Goal: Use online tool/utility: Utilize a website feature to perform a specific function

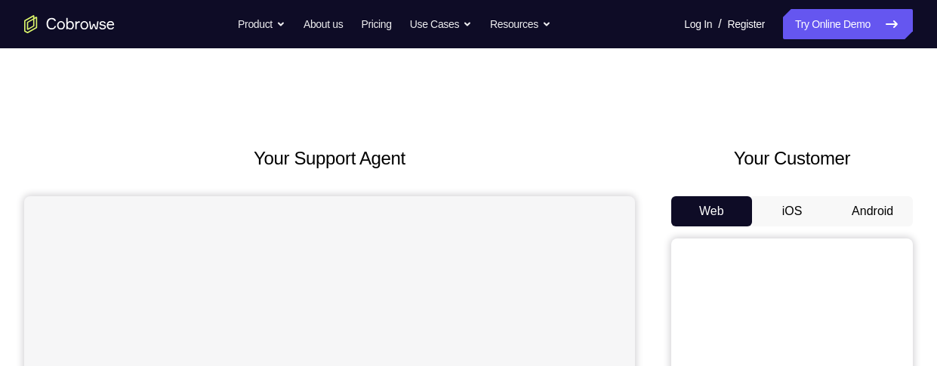
click at [876, 209] on button "Android" at bounding box center [872, 211] width 81 height 30
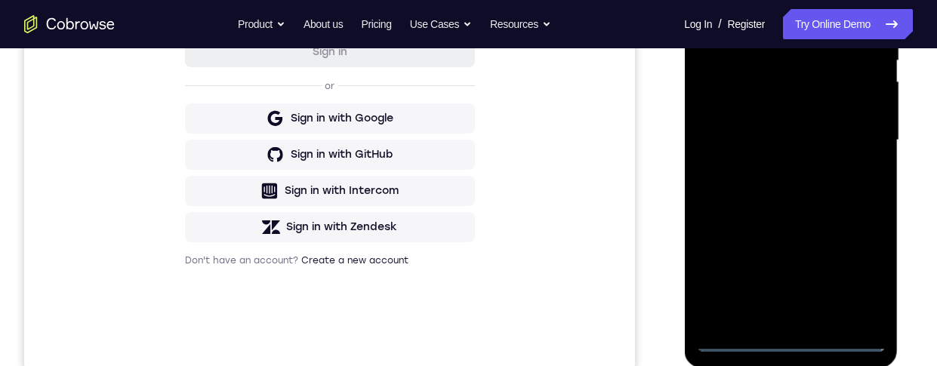
scroll to position [367, 0]
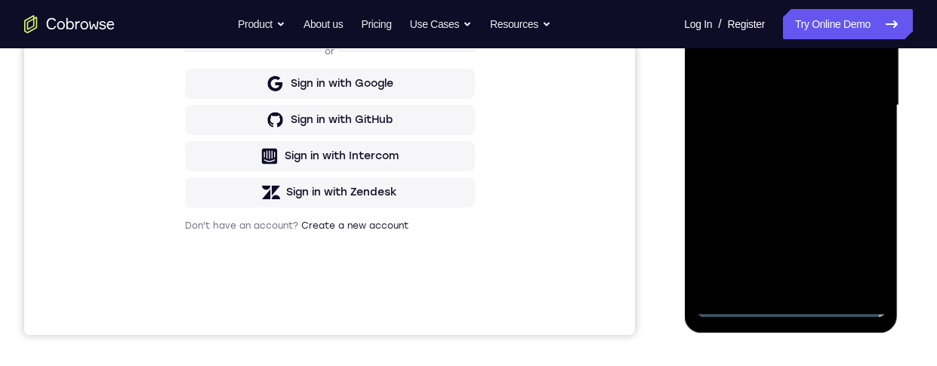
click at [793, 299] on div at bounding box center [790, 105] width 190 height 423
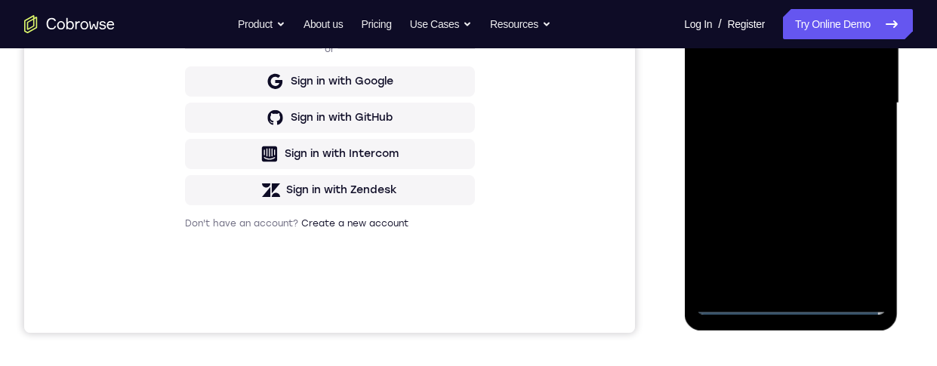
scroll to position [368, 0]
click at [787, 303] on div at bounding box center [790, 104] width 190 height 423
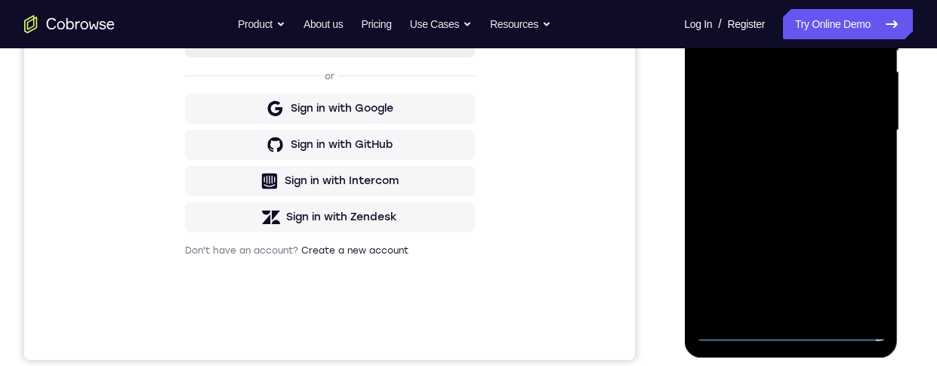
click at [934, 119] on div "Your Support Agent Your Customer Web iOS Android Next Steps We’d be happy to gi…" at bounding box center [468, 204] width 937 height 996
click at [857, 282] on div at bounding box center [790, 130] width 190 height 423
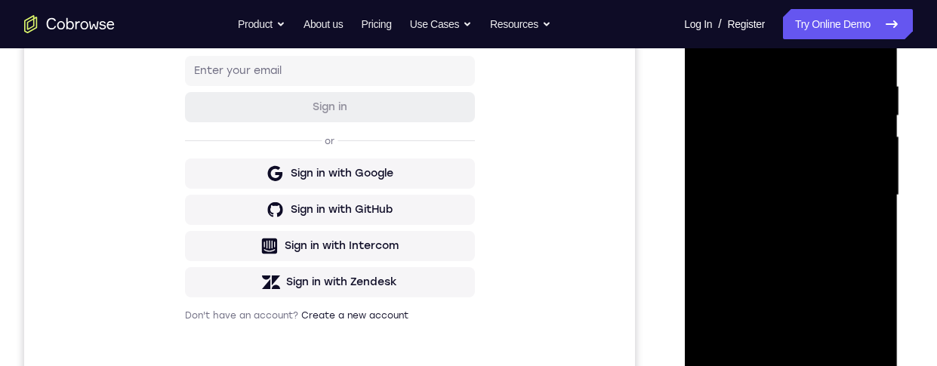
scroll to position [207, 0]
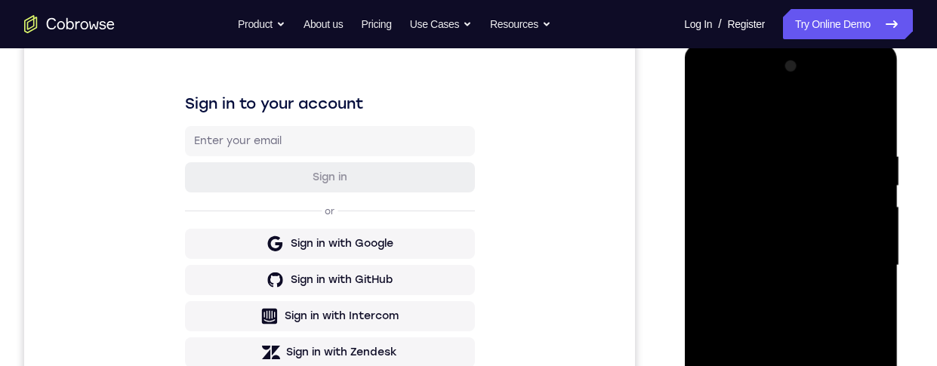
click at [818, 116] on div at bounding box center [790, 265] width 190 height 423
click at [855, 263] on div at bounding box center [790, 266] width 190 height 423
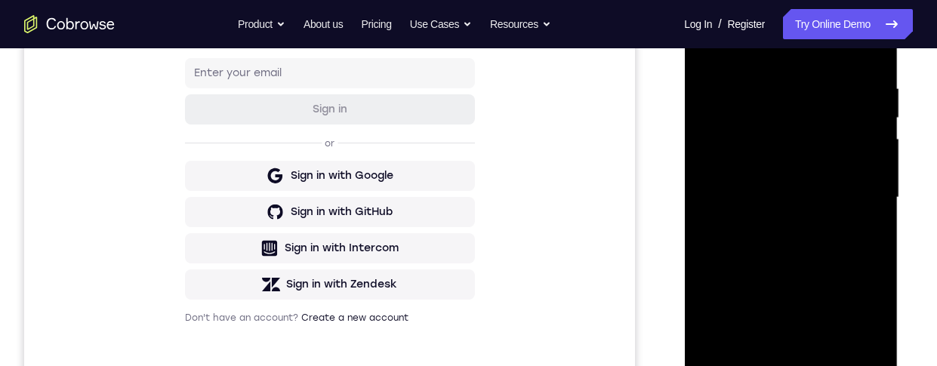
click at [777, 222] on div at bounding box center [790, 197] width 190 height 423
click at [809, 187] on div at bounding box center [790, 197] width 190 height 423
click at [779, 168] on div at bounding box center [790, 196] width 190 height 423
click at [823, 199] on div at bounding box center [790, 196] width 190 height 423
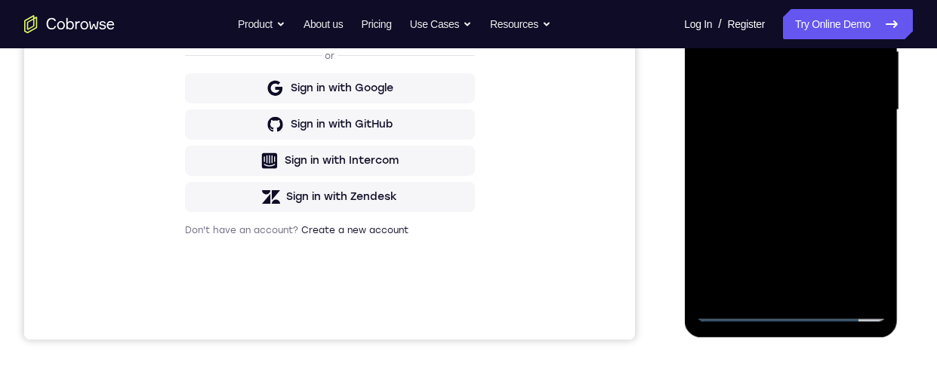
scroll to position [365, 0]
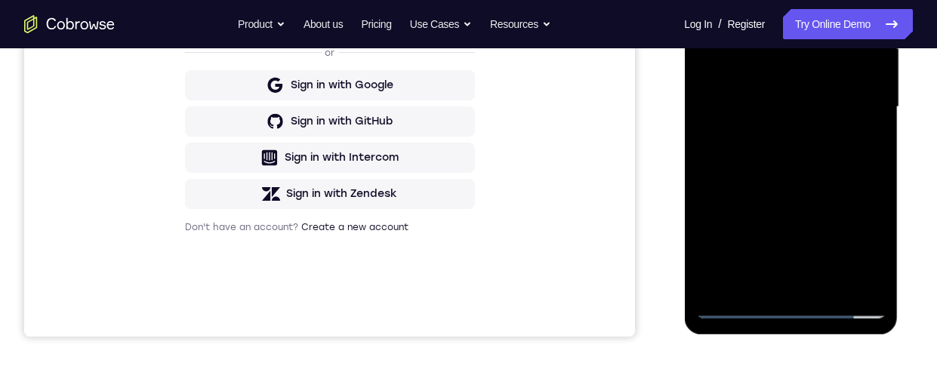
click at [840, 163] on div at bounding box center [790, 107] width 190 height 423
click at [797, 133] on div at bounding box center [790, 107] width 190 height 423
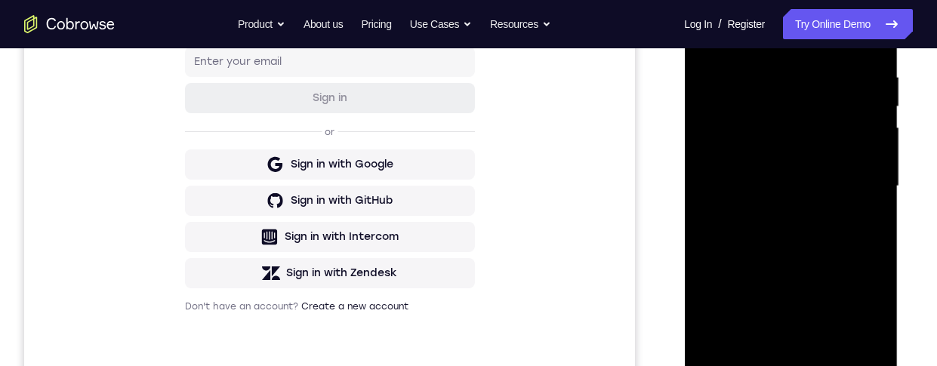
scroll to position [262, 0]
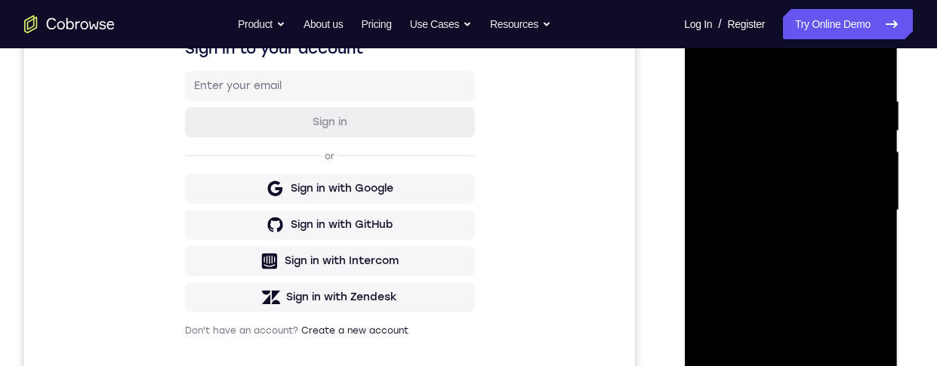
click at [872, 97] on div at bounding box center [790, 210] width 190 height 423
click at [880, 56] on div at bounding box center [790, 210] width 190 height 423
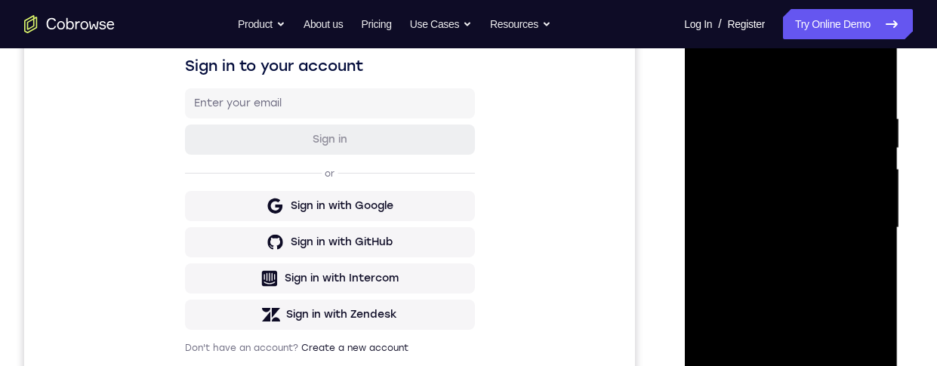
click at [882, 77] on div at bounding box center [790, 228] width 190 height 423
click at [717, 84] on div at bounding box center [790, 228] width 190 height 423
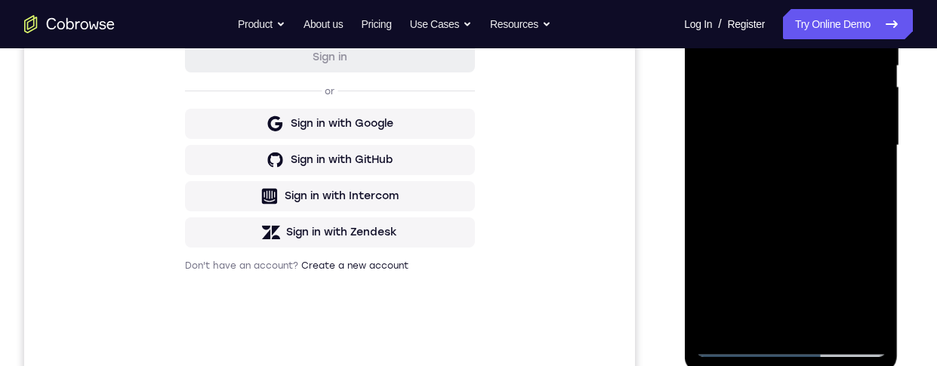
scroll to position [328, 0]
click at [831, 321] on div at bounding box center [790, 144] width 190 height 423
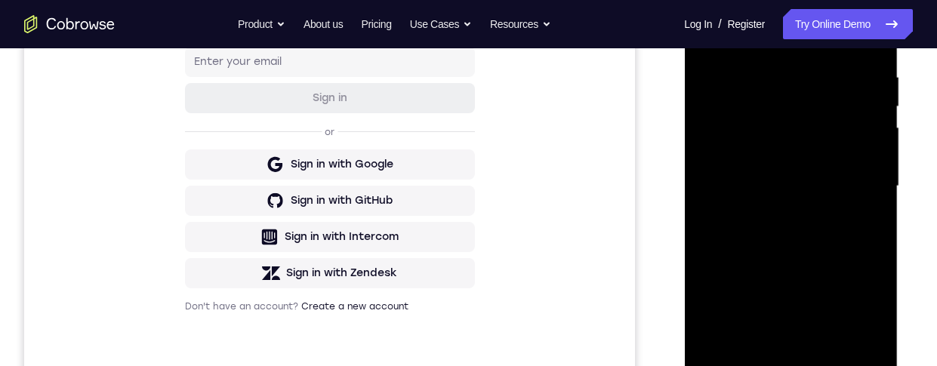
click at [831, 263] on div at bounding box center [790, 186] width 190 height 423
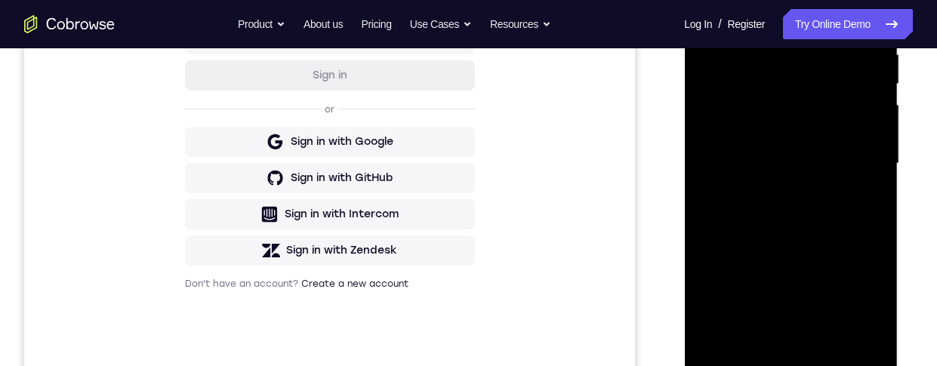
click at [738, 365] on div at bounding box center [790, 163] width 190 height 423
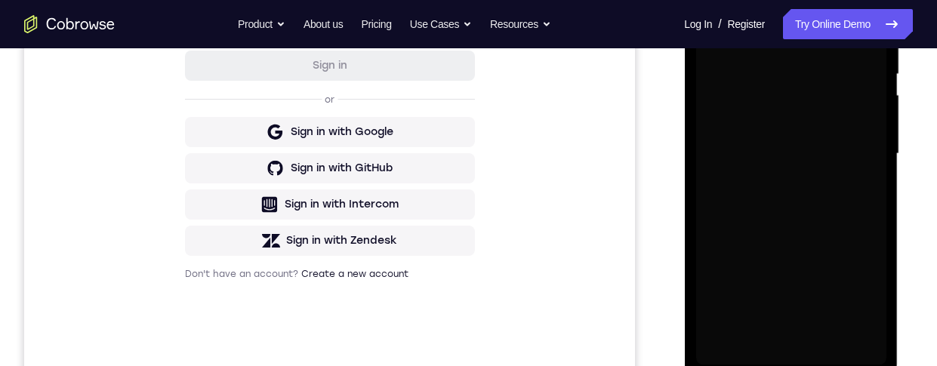
scroll to position [0, 0]
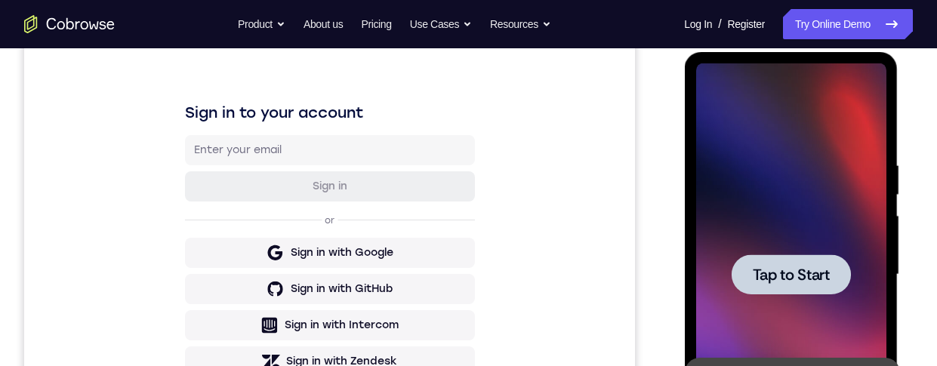
click at [821, 279] on span "Tap to Start" at bounding box center [790, 274] width 77 height 15
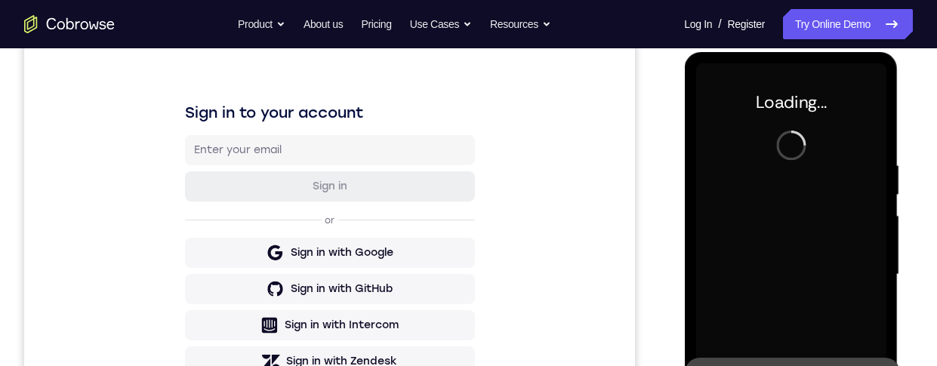
scroll to position [234, 0]
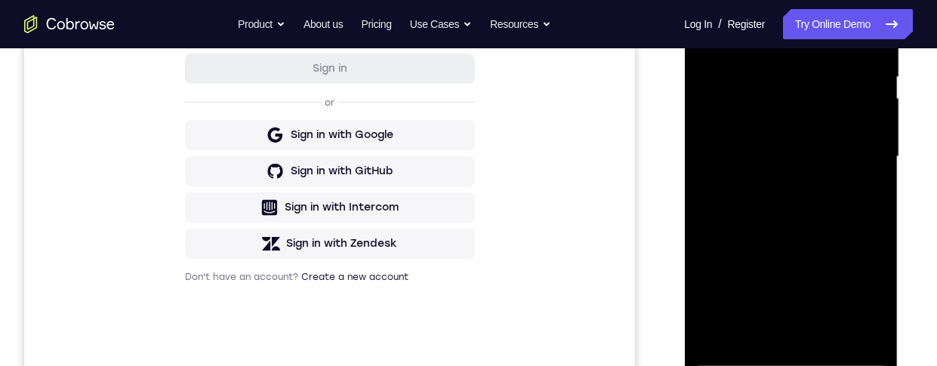
scroll to position [385, 0]
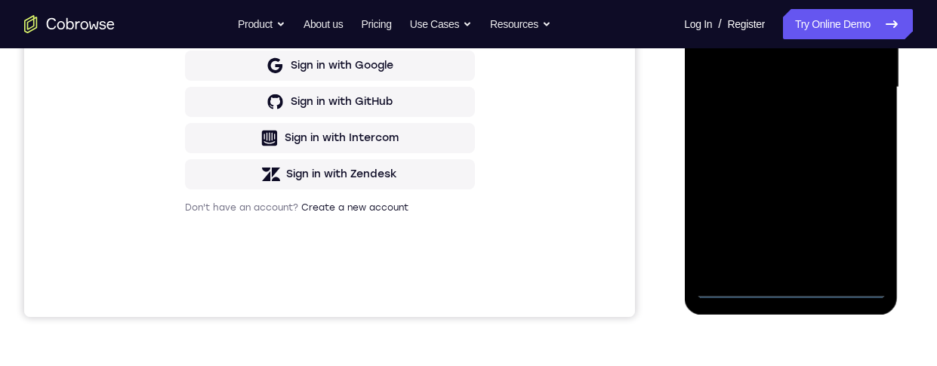
click at [801, 284] on div at bounding box center [790, 87] width 190 height 423
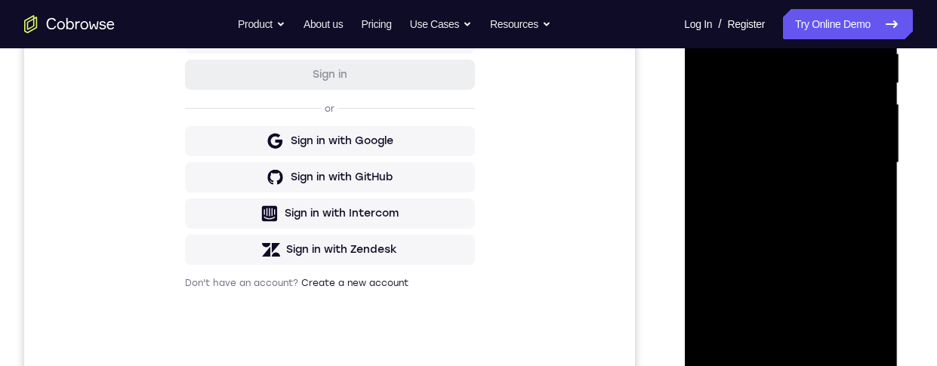
scroll to position [311, 0]
click at [854, 280] on div at bounding box center [790, 161] width 190 height 423
click at [856, 303] on div at bounding box center [790, 161] width 190 height 423
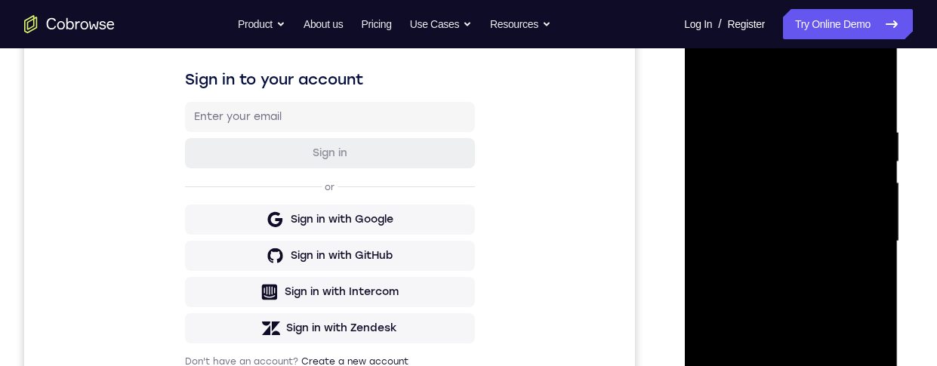
scroll to position [185, 0]
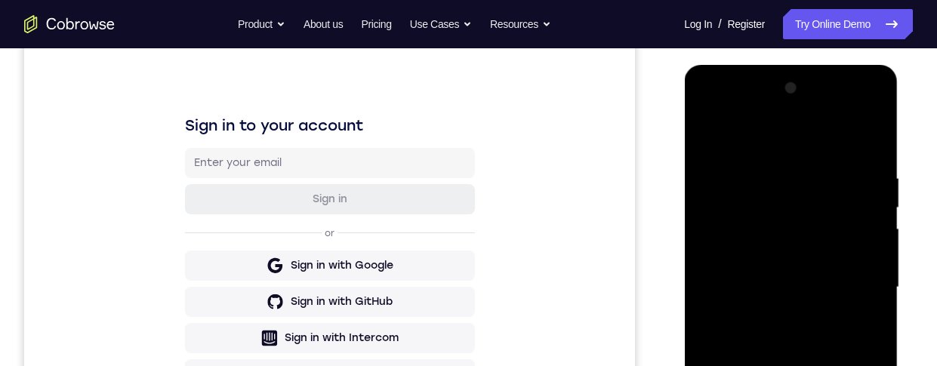
click at [800, 129] on div at bounding box center [790, 287] width 190 height 423
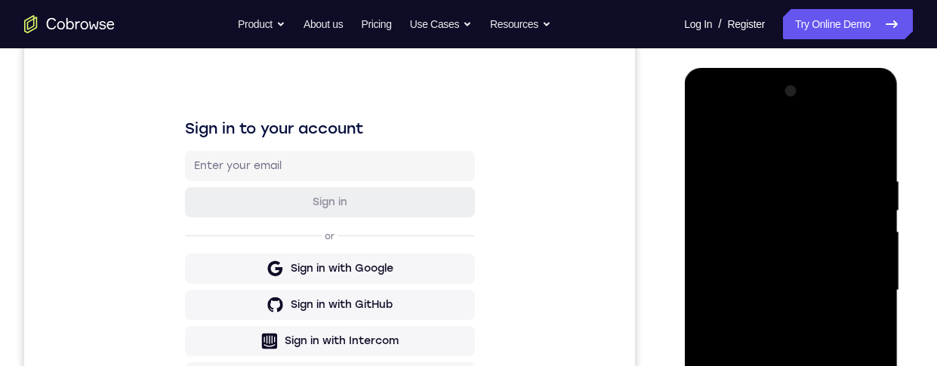
click at [855, 289] on div at bounding box center [790, 290] width 190 height 423
click at [781, 321] on div at bounding box center [790, 290] width 190 height 423
click at [812, 274] on div at bounding box center [790, 290] width 190 height 423
click at [764, 270] on div at bounding box center [790, 290] width 190 height 423
click at [815, 289] on div at bounding box center [790, 290] width 190 height 423
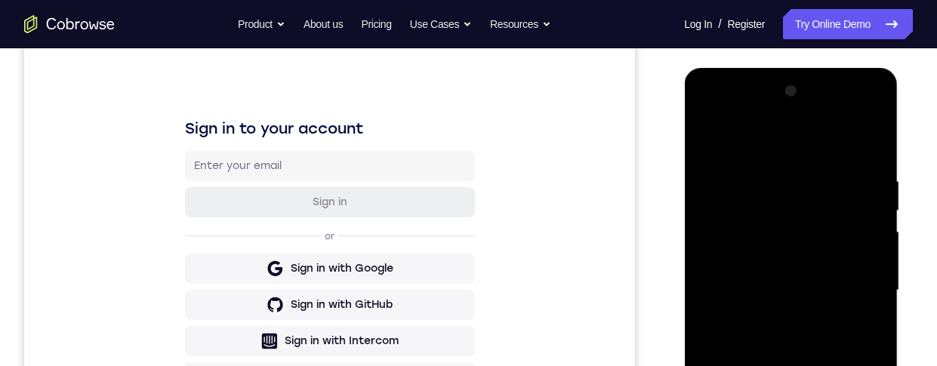
click at [843, 334] on div at bounding box center [790, 290] width 190 height 423
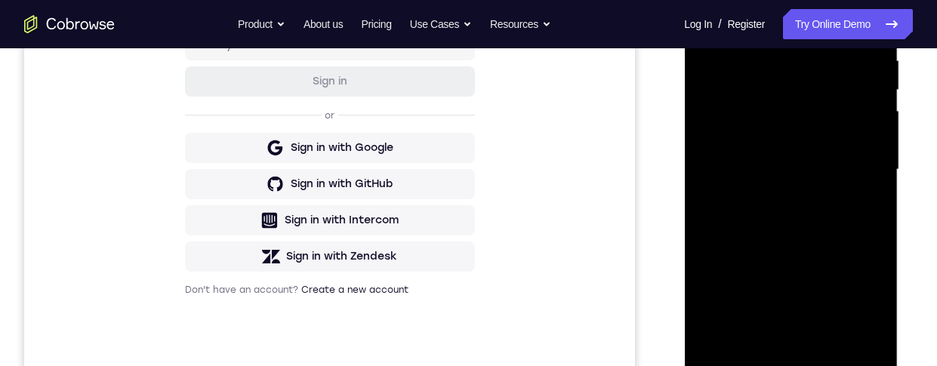
scroll to position [304, 0]
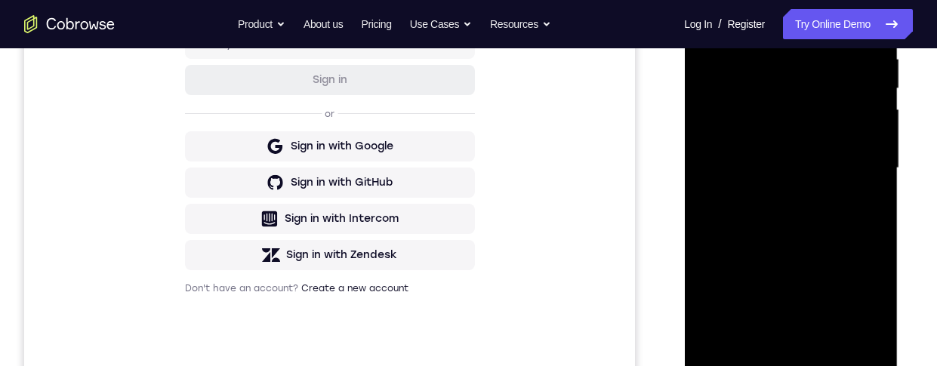
click at [852, 223] on div at bounding box center [790, 168] width 190 height 423
click at [879, 227] on div at bounding box center [790, 168] width 190 height 423
click at [716, 239] on div at bounding box center [790, 168] width 190 height 423
click at [879, 235] on div at bounding box center [790, 168] width 190 height 423
click at [873, 244] on div at bounding box center [790, 168] width 190 height 423
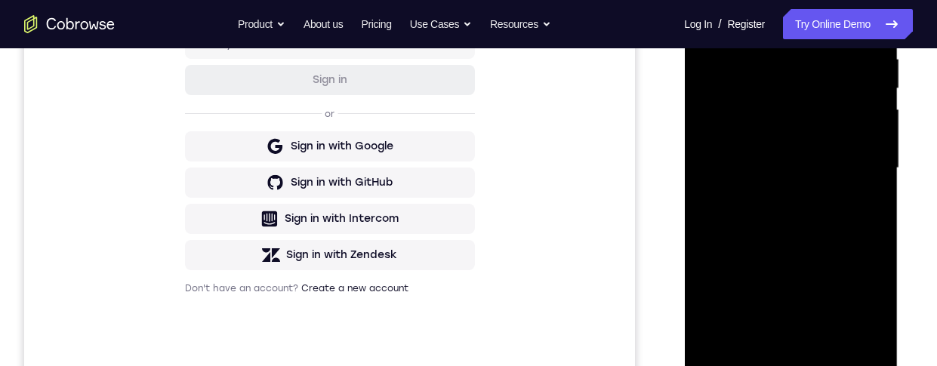
click at [877, 236] on div at bounding box center [790, 168] width 190 height 423
click at [879, 235] on div at bounding box center [790, 168] width 190 height 423
click at [880, 236] on div at bounding box center [790, 168] width 190 height 423
click at [879, 235] on div at bounding box center [790, 168] width 190 height 423
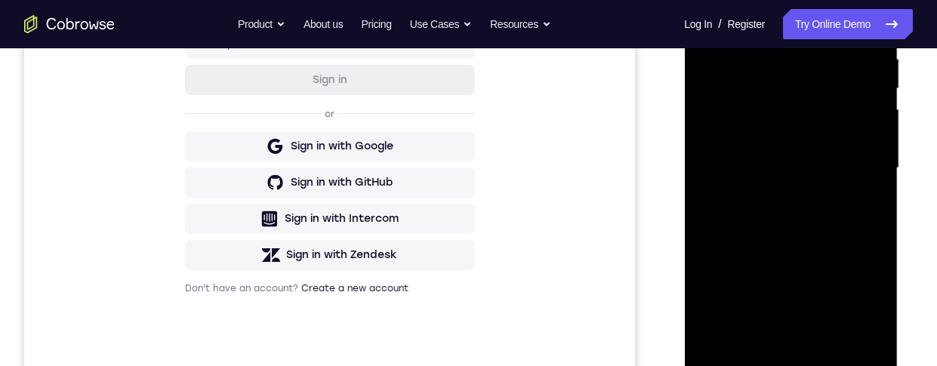
click at [880, 234] on div at bounding box center [790, 168] width 190 height 423
click at [880, 236] on div at bounding box center [790, 168] width 190 height 423
click at [881, 239] on div at bounding box center [790, 168] width 190 height 423
click at [878, 240] on div at bounding box center [790, 168] width 190 height 423
click at [880, 239] on div at bounding box center [790, 168] width 190 height 423
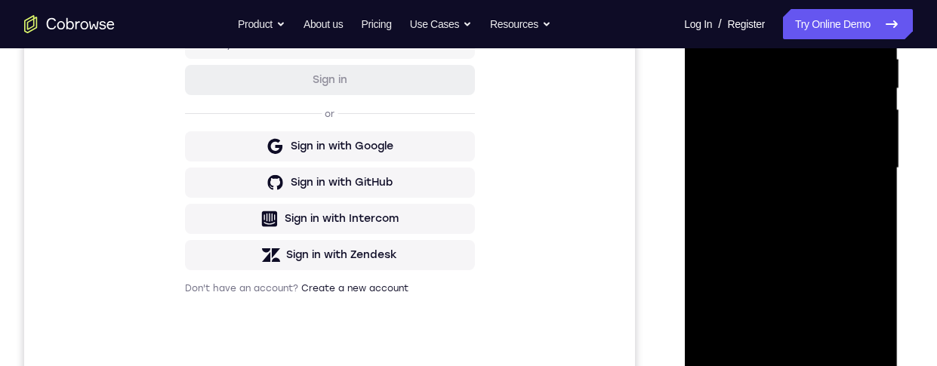
click at [721, 233] on div at bounding box center [790, 168] width 190 height 423
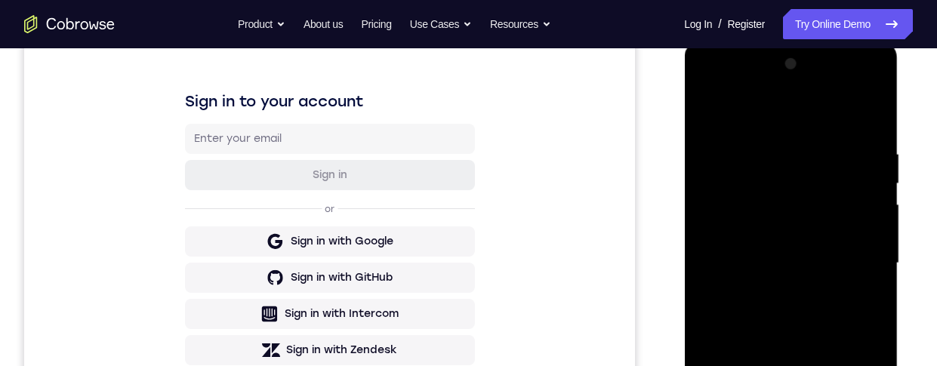
click at [714, 108] on div at bounding box center [790, 263] width 190 height 423
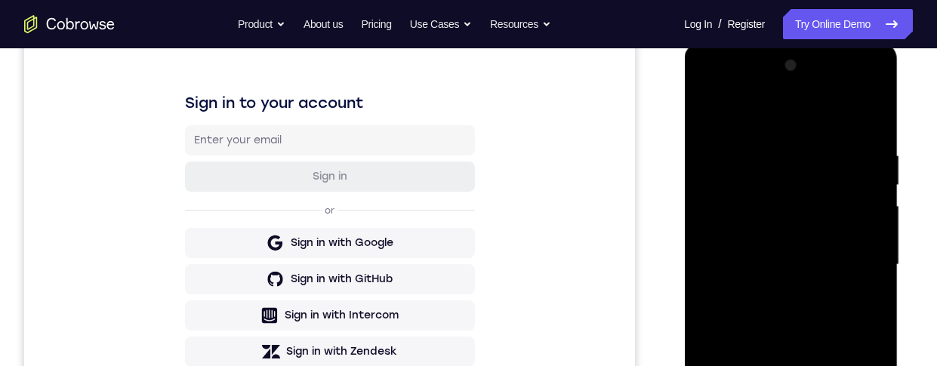
click at [707, 334] on div at bounding box center [790, 265] width 190 height 423
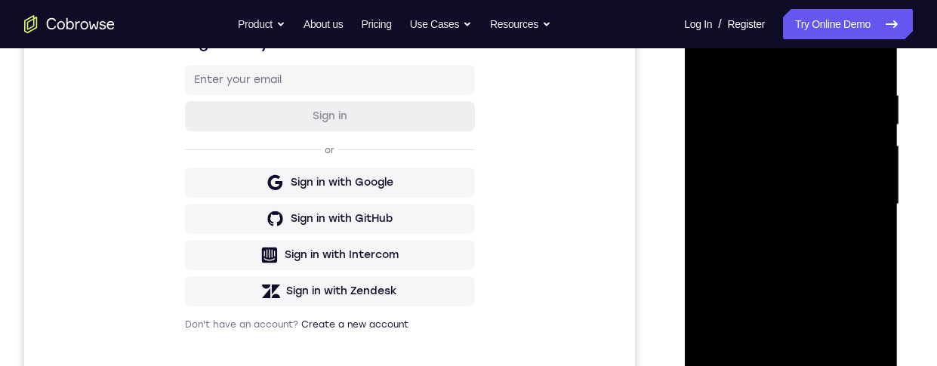
scroll to position [287, 0]
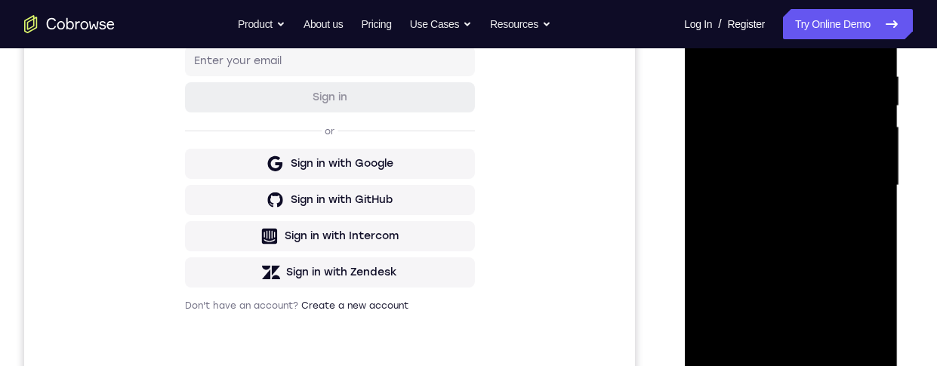
click at [837, 365] on div at bounding box center [790, 185] width 190 height 423
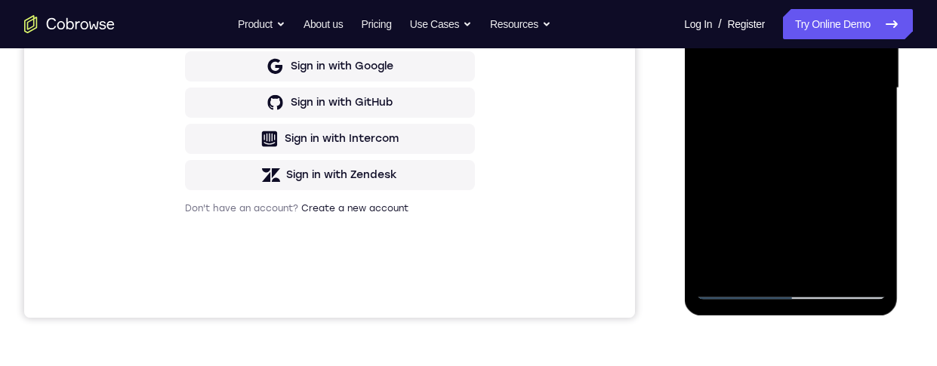
scroll to position [352, 0]
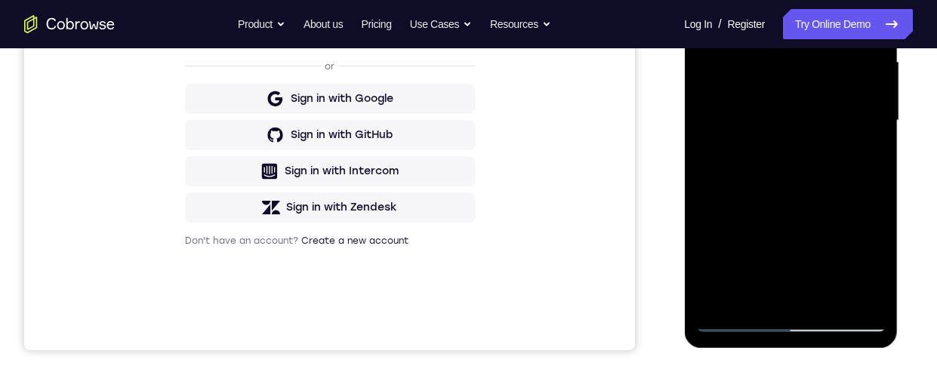
click at [861, 112] on div at bounding box center [790, 120] width 190 height 423
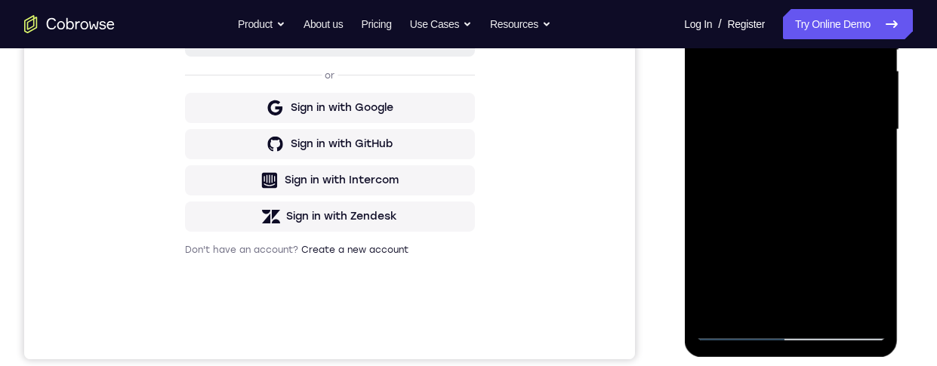
click at [803, 207] on div at bounding box center [790, 129] width 190 height 423
click at [799, 211] on div at bounding box center [790, 129] width 190 height 423
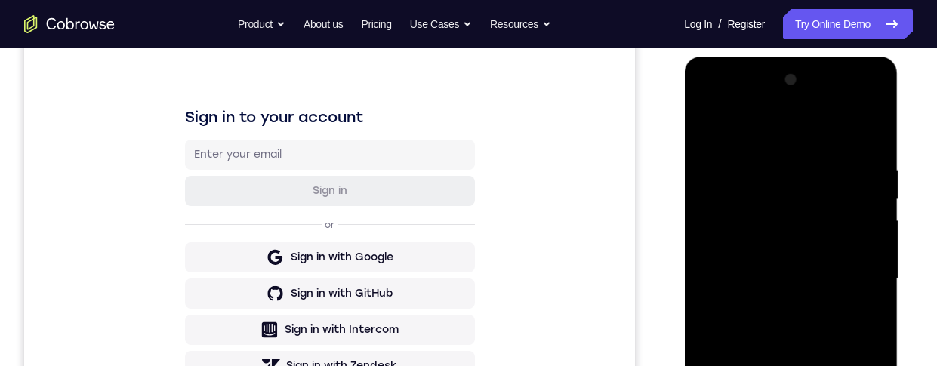
scroll to position [182, 0]
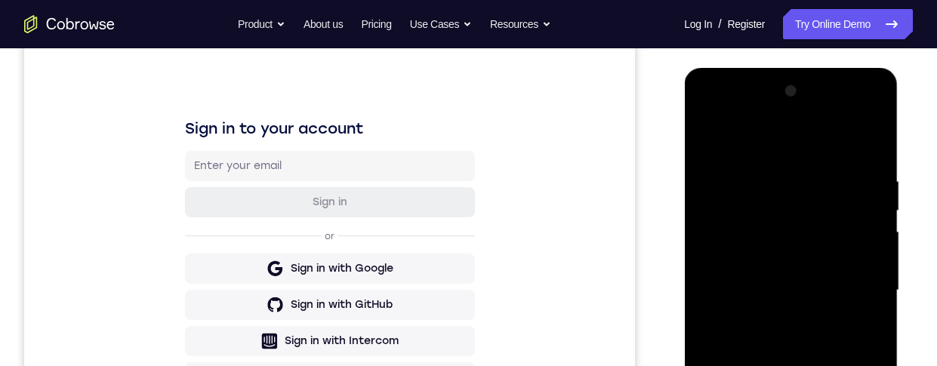
click at [714, 146] on div at bounding box center [790, 290] width 190 height 423
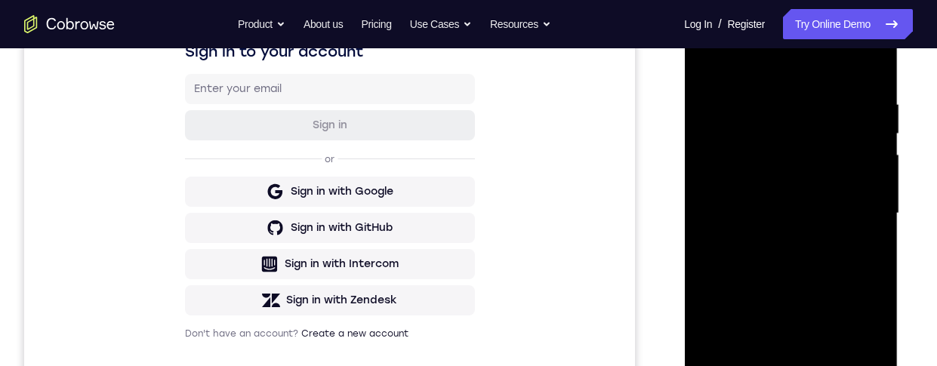
scroll to position [223, 0]
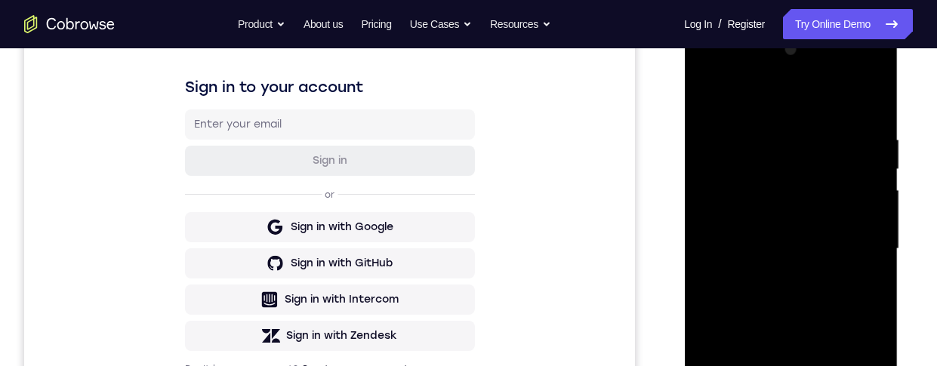
click at [720, 100] on div at bounding box center [790, 249] width 190 height 423
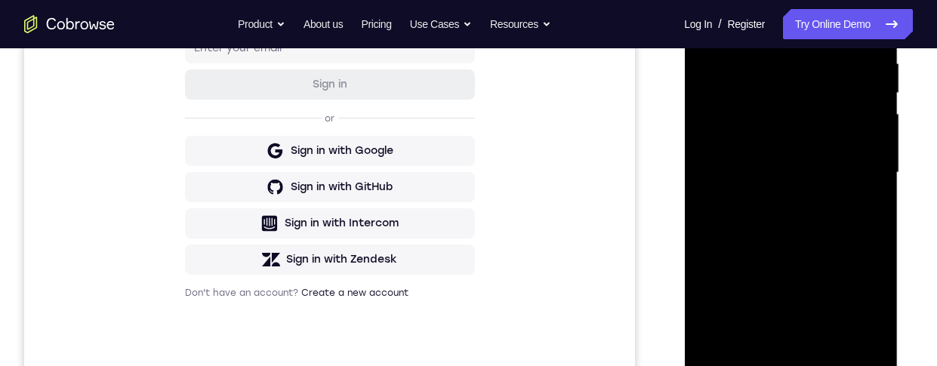
scroll to position [0, 0]
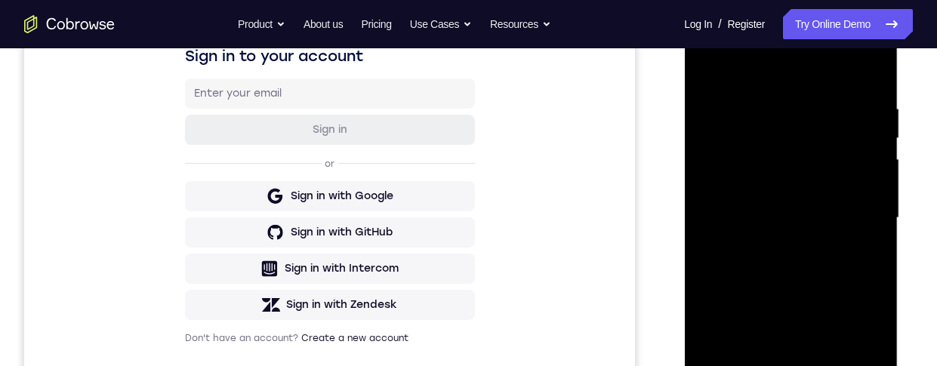
scroll to position [314, 0]
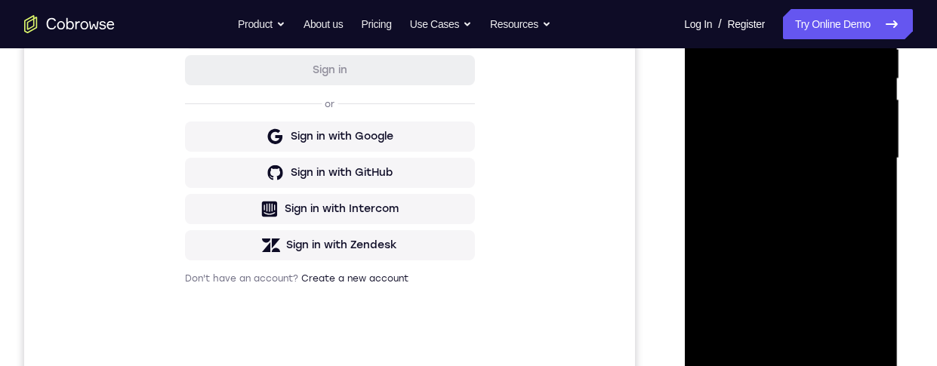
click at [798, 356] on div at bounding box center [790, 158] width 190 height 423
click at [861, 294] on div at bounding box center [790, 158] width 190 height 423
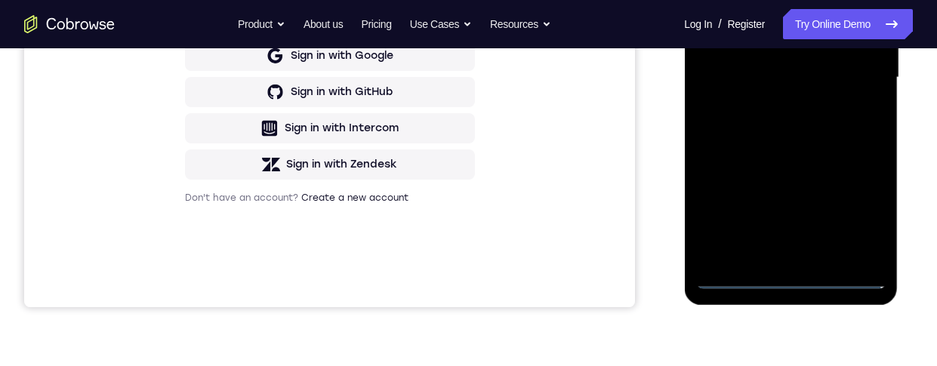
scroll to position [0, 0]
